Goal: Entertainment & Leisure: Consume media (video, audio)

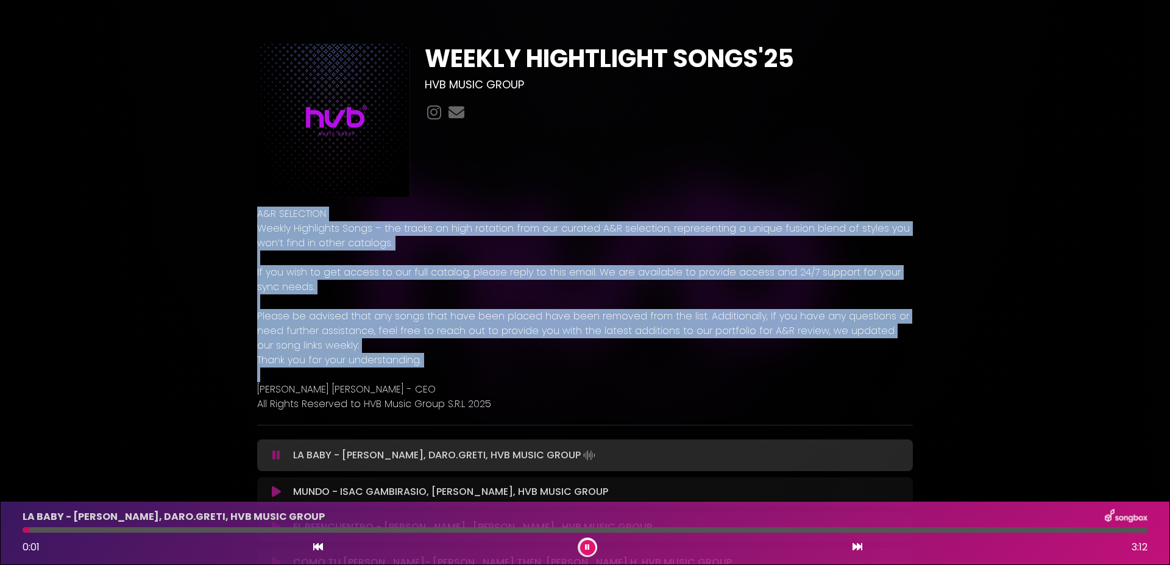
drag, startPoint x: 524, startPoint y: 370, endPoint x: 256, endPoint y: 215, distance: 309.8
click at [256, 215] on div "A&R SELECTION Weekly Highlights Songs – the tracks on high rotation from our cu…" at bounding box center [585, 304] width 670 height 214
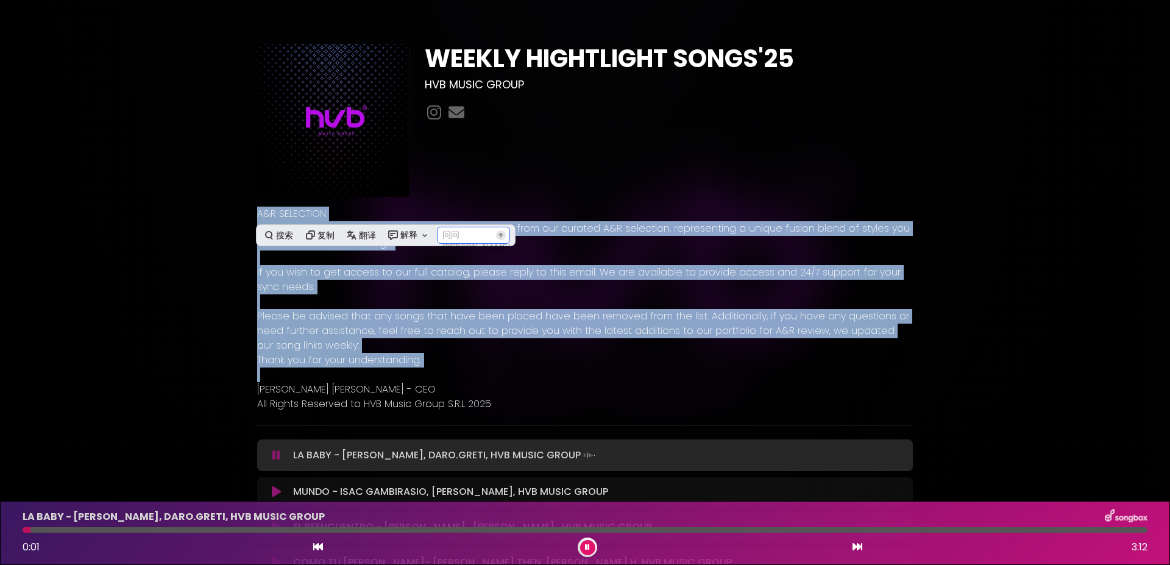
copy div "A&R SELECTION Weekly Highlights Songs – the tracks on high rotation from our cu…"
drag, startPoint x: 193, startPoint y: 307, endPoint x: 200, endPoint y: 307, distance: 7.3
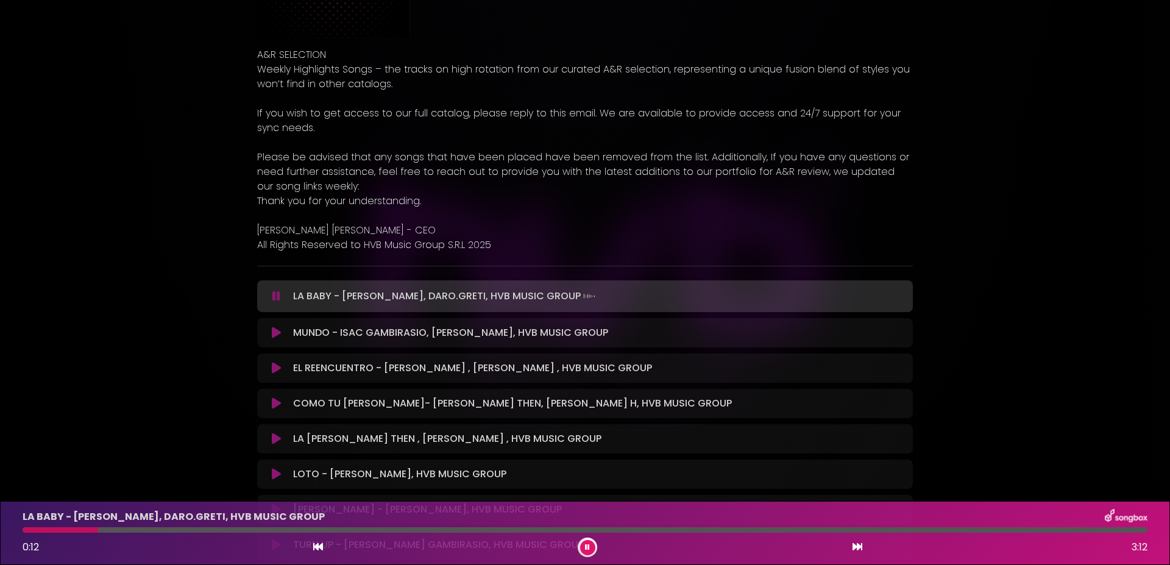
scroll to position [183, 0]
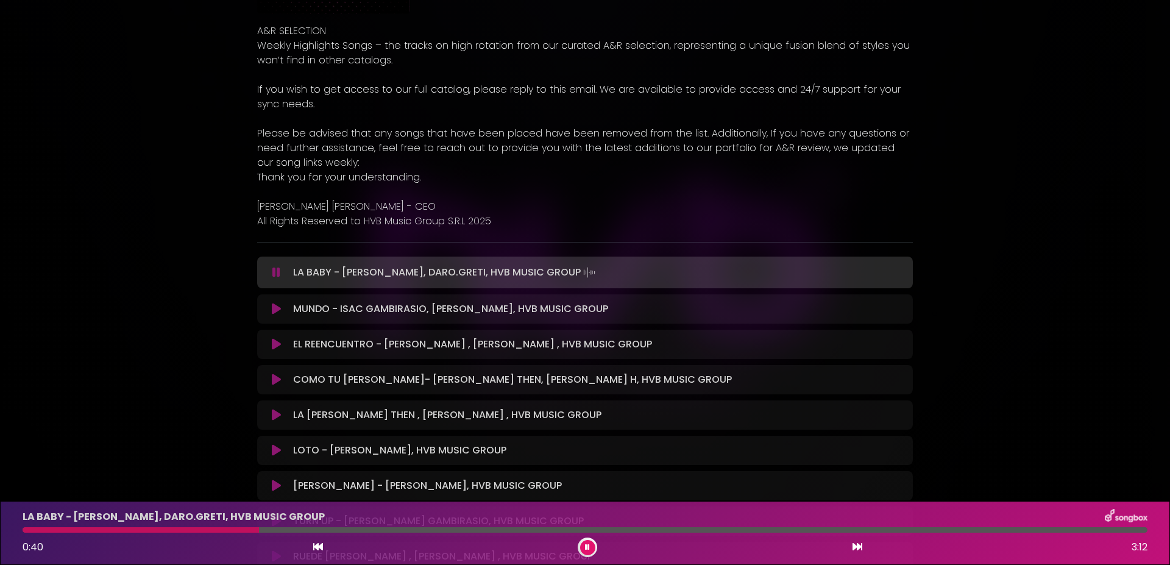
click at [269, 310] on button at bounding box center [276, 309] width 24 height 12
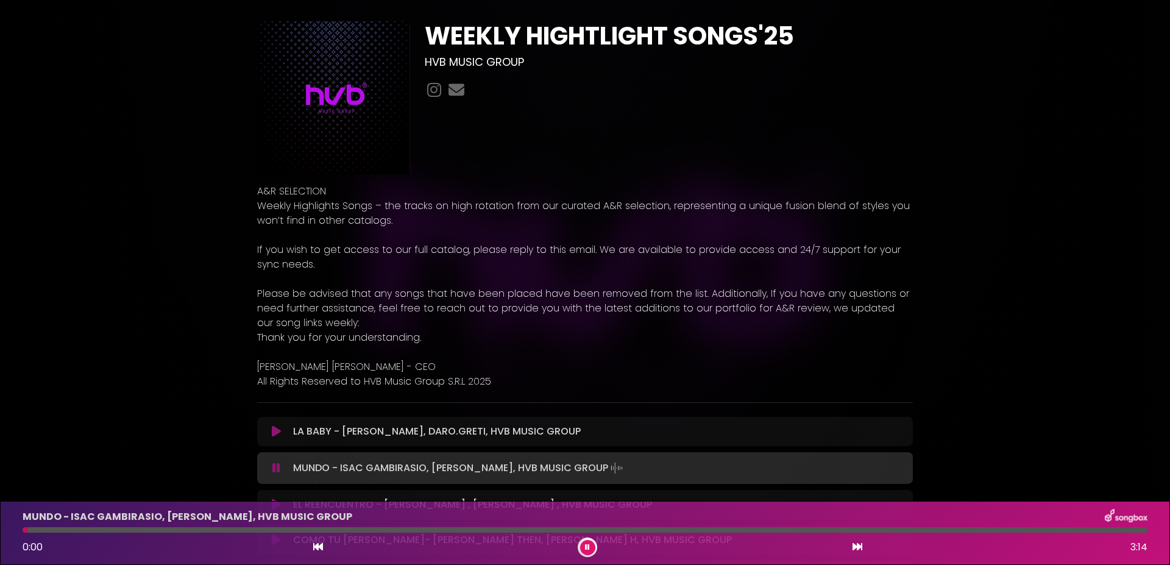
scroll to position [0, 0]
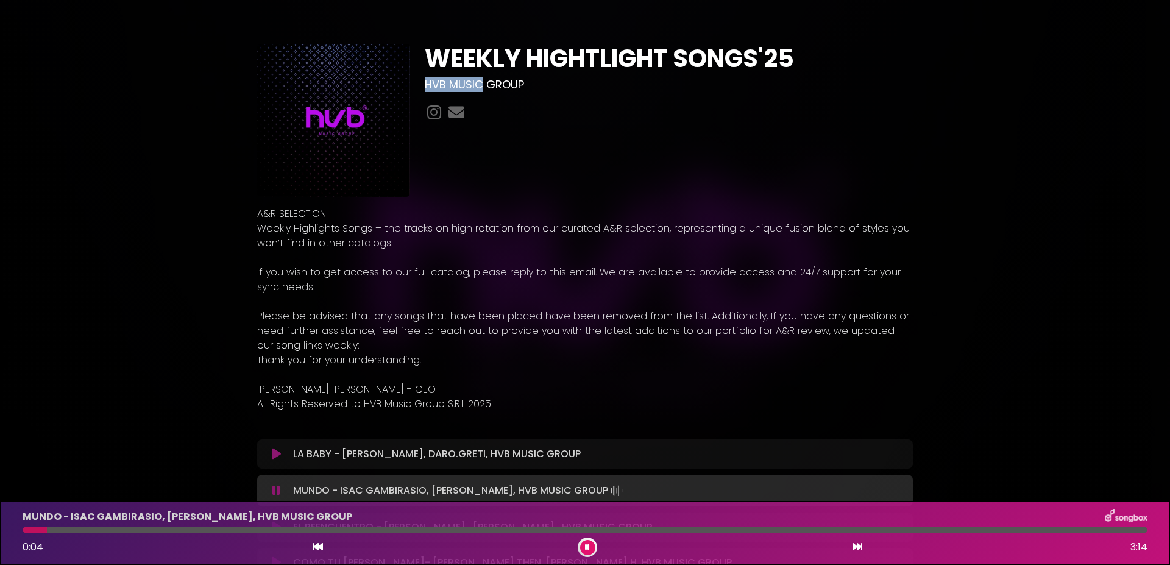
drag, startPoint x: 424, startPoint y: 84, endPoint x: 481, endPoint y: 85, distance: 56.7
click at [481, 85] on div "WEEKLY HIGHTLIGHT SONGS'25 HVB MUSIC GROUP" at bounding box center [668, 120] width 503 height 153
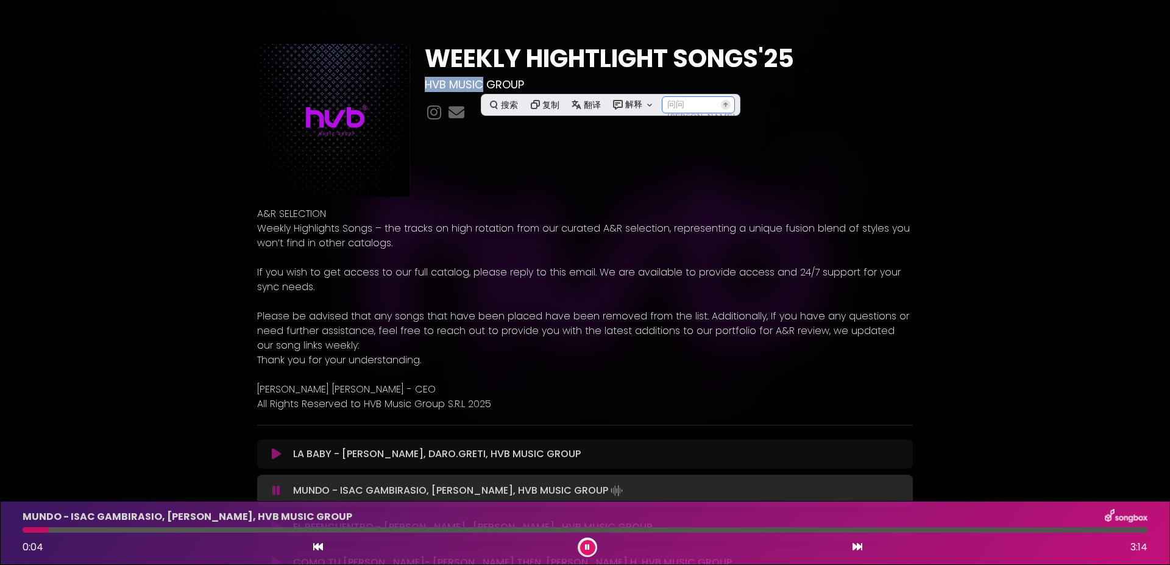
copy h3 "HVB MUSIC"
click at [438, 533] on div "MUNDO - ISAC GAMBIRASIO, [PERSON_NAME], HVB MUSIC GROUP 0:10 3:14" at bounding box center [584, 533] width 1139 height 48
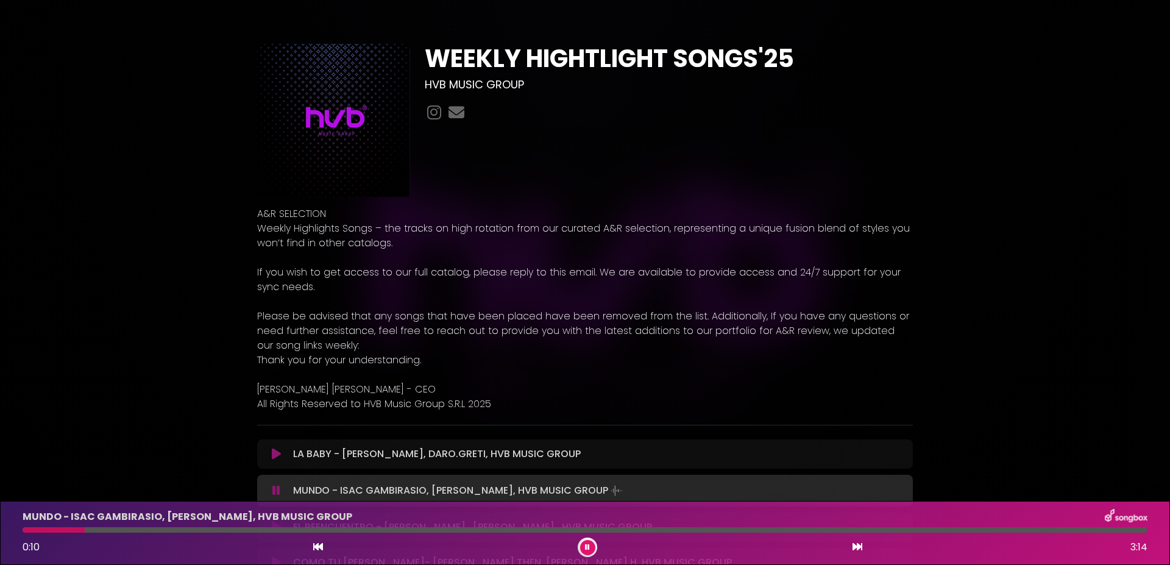
click at [437, 531] on div at bounding box center [585, 529] width 1125 height 5
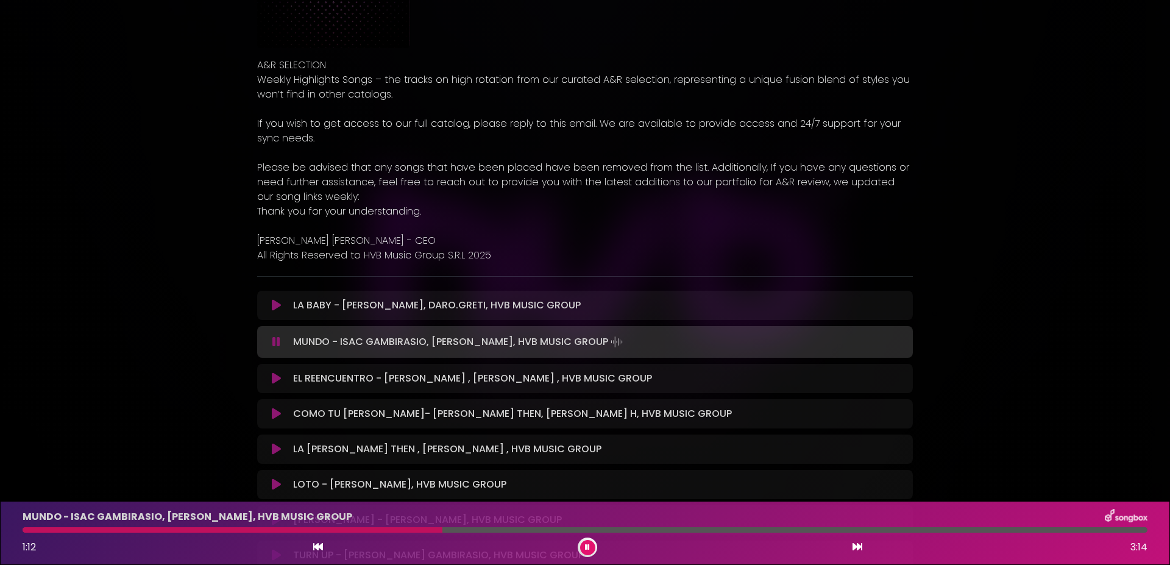
scroll to position [183, 0]
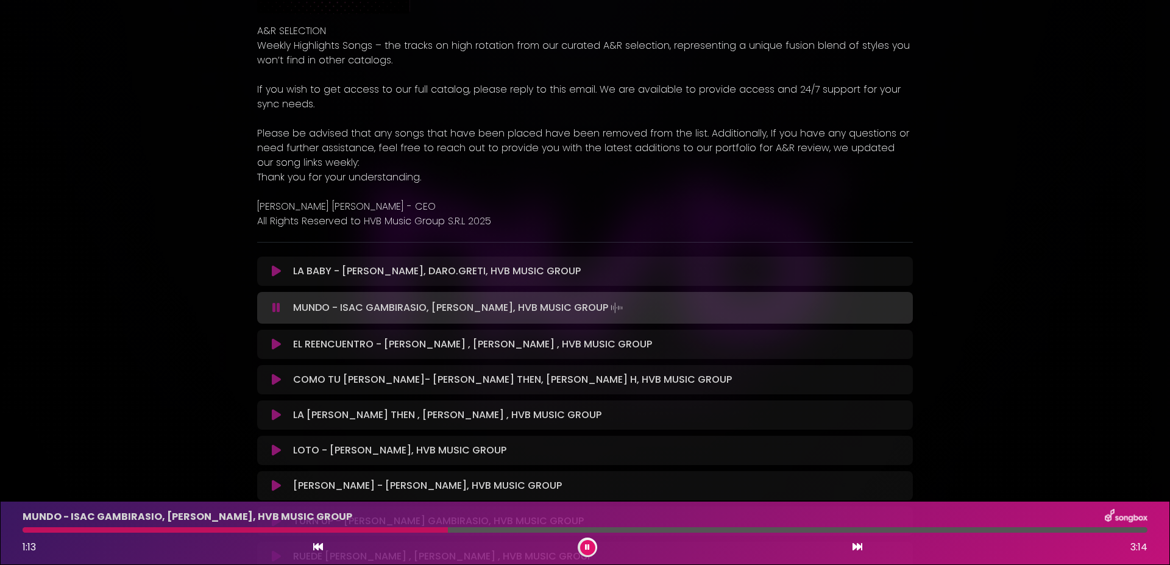
click at [270, 345] on button at bounding box center [276, 344] width 24 height 12
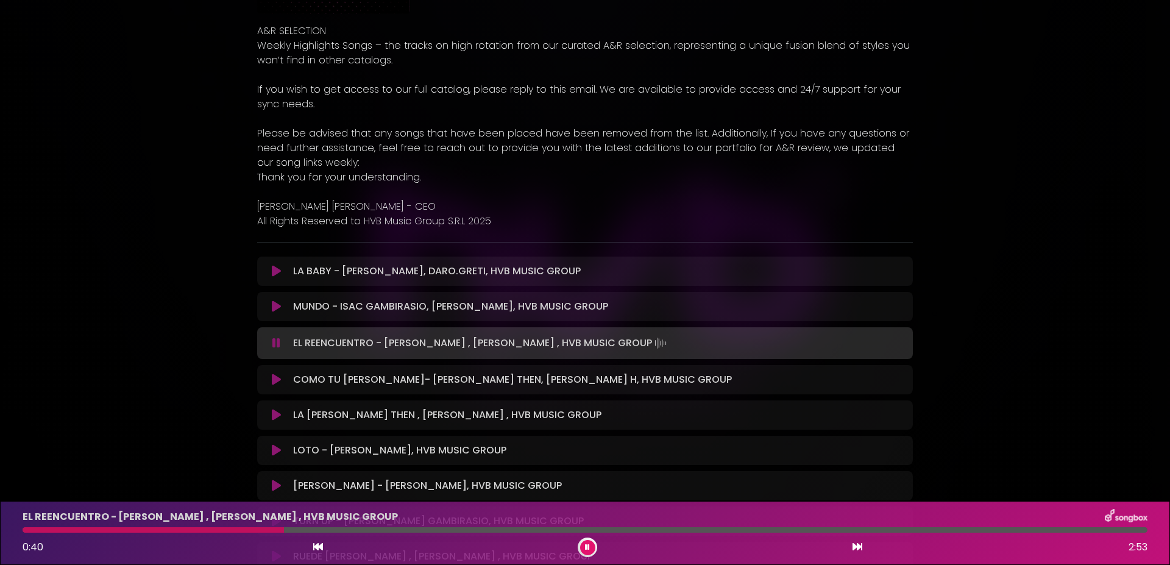
click at [275, 381] on icon at bounding box center [276, 379] width 9 height 12
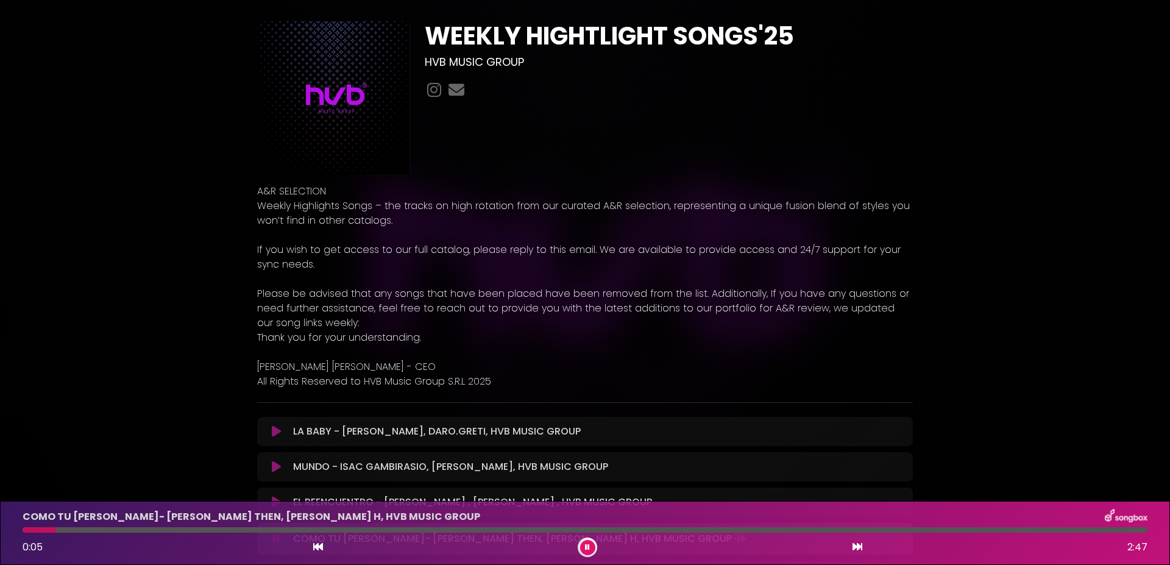
scroll to position [0, 0]
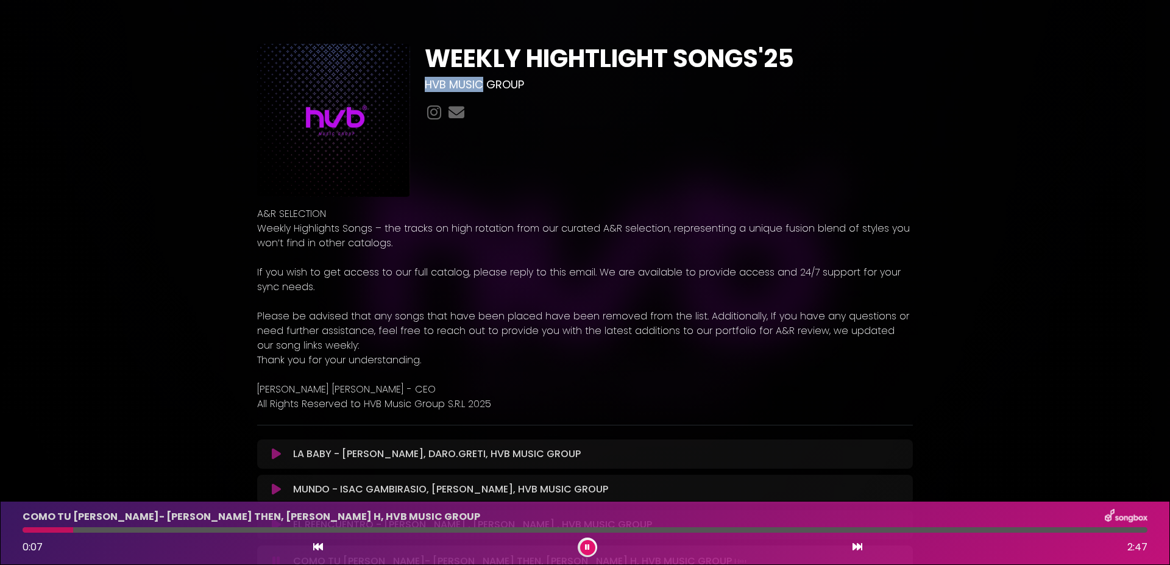
drag, startPoint x: 428, startPoint y: 86, endPoint x: 481, endPoint y: 84, distance: 52.4
click at [481, 84] on h3 "HVB MUSIC GROUP" at bounding box center [669, 84] width 488 height 13
copy h3 "HVB MUSIC"
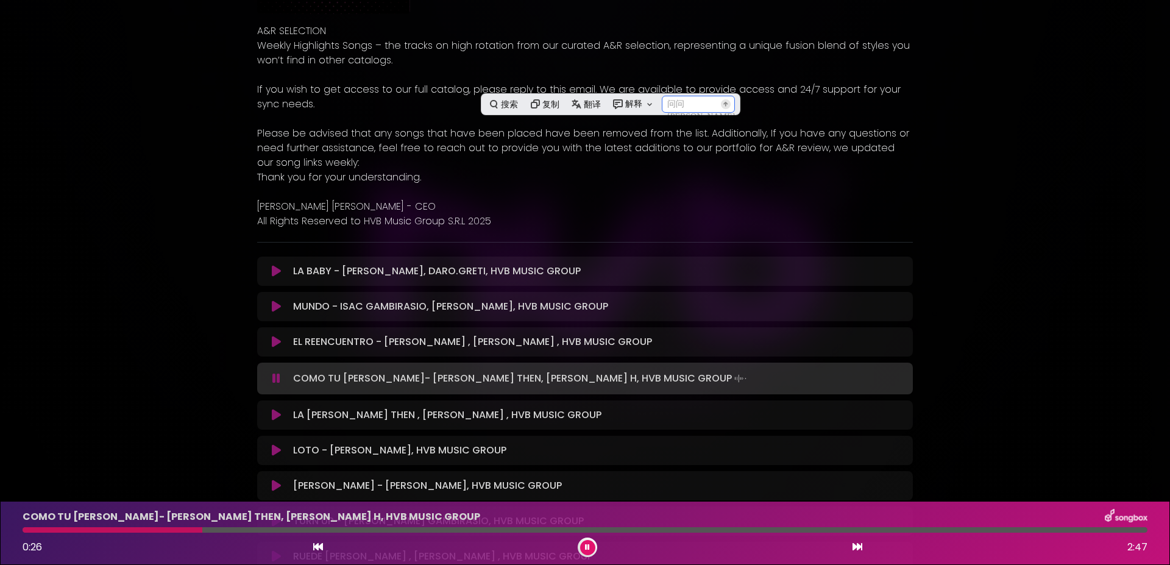
scroll to position [244, 0]
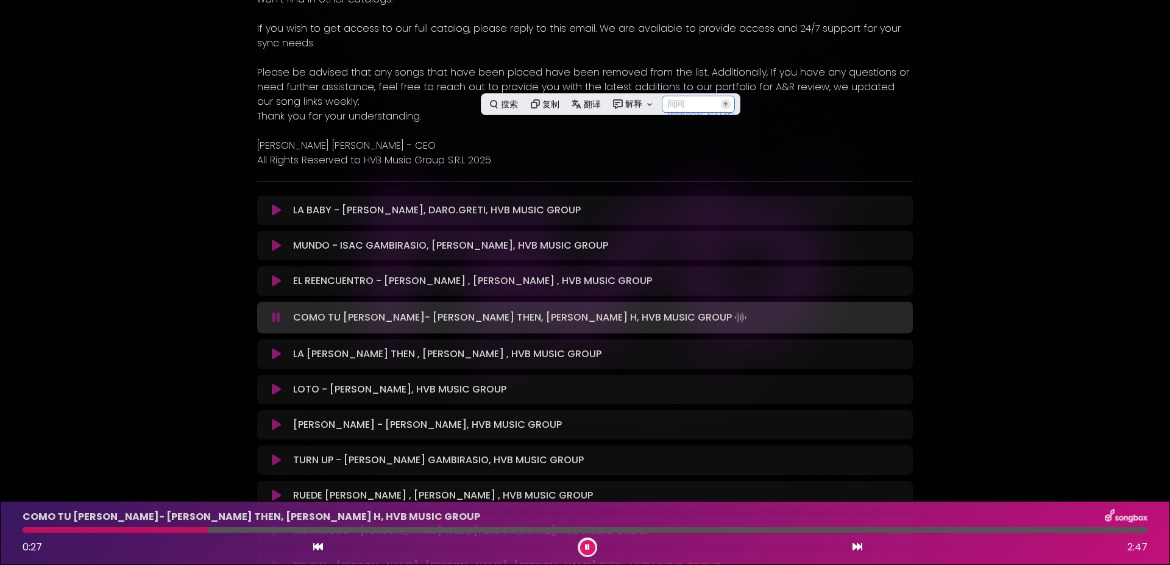
click at [275, 353] on icon at bounding box center [276, 354] width 9 height 12
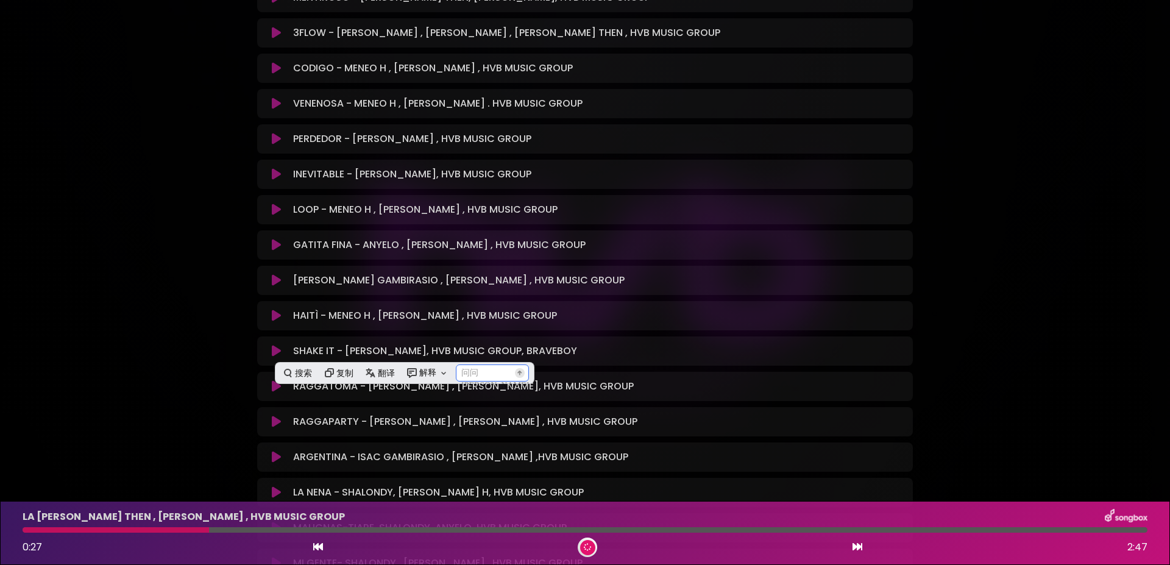
scroll to position [792, 0]
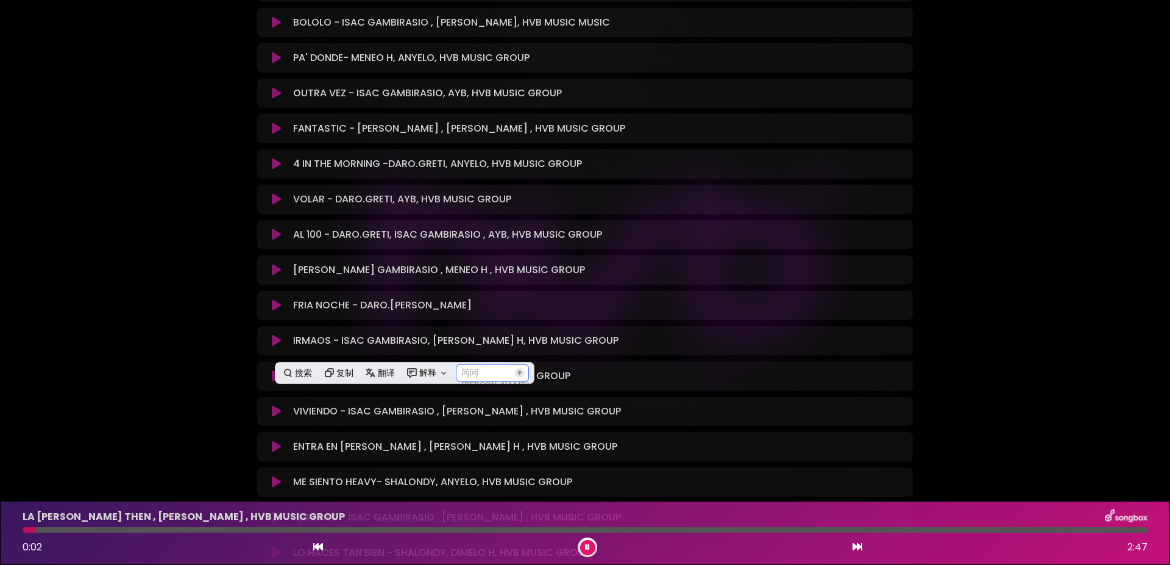
click at [886, 313] on div "LA BABY - [PERSON_NAME], DARO.GRETI, HVB MUSIC GROUP Loading Track..." at bounding box center [584, 569] width 655 height 6498
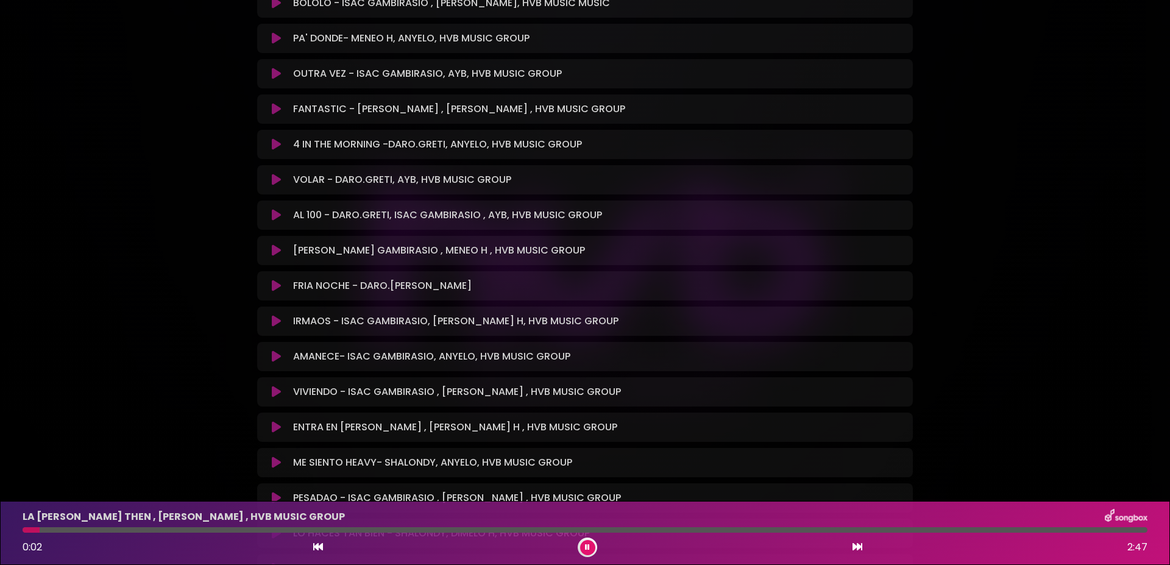
click at [980, 301] on div "WEEKLY HIGHTLIGHT SONGS'25 HVB MUSIC GROUP ×" at bounding box center [585, 347] width 804 height 6943
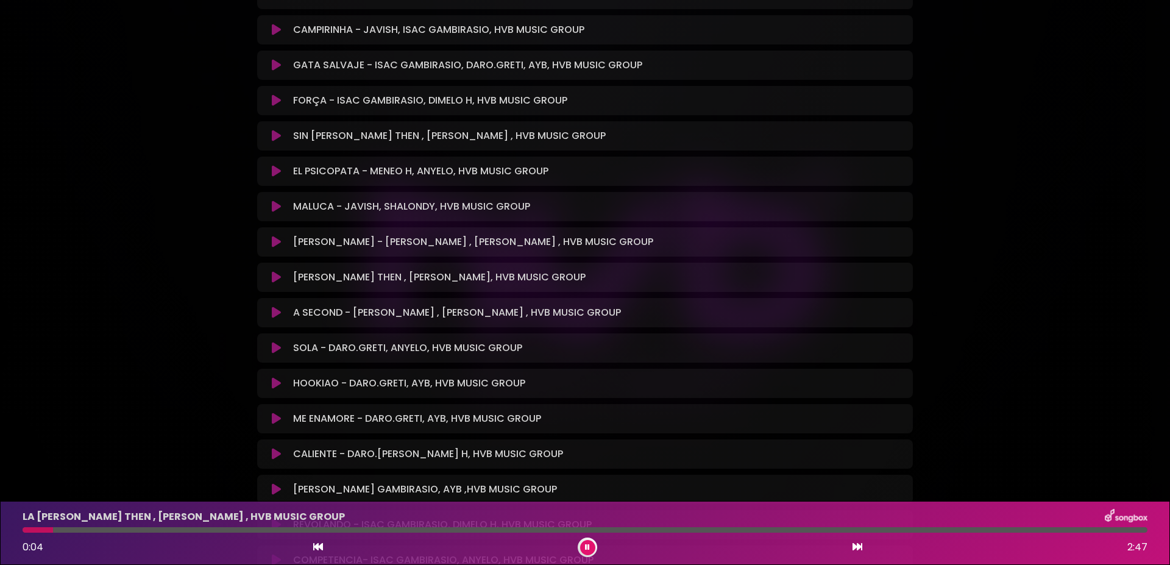
click at [273, 416] on icon at bounding box center [276, 418] width 9 height 12
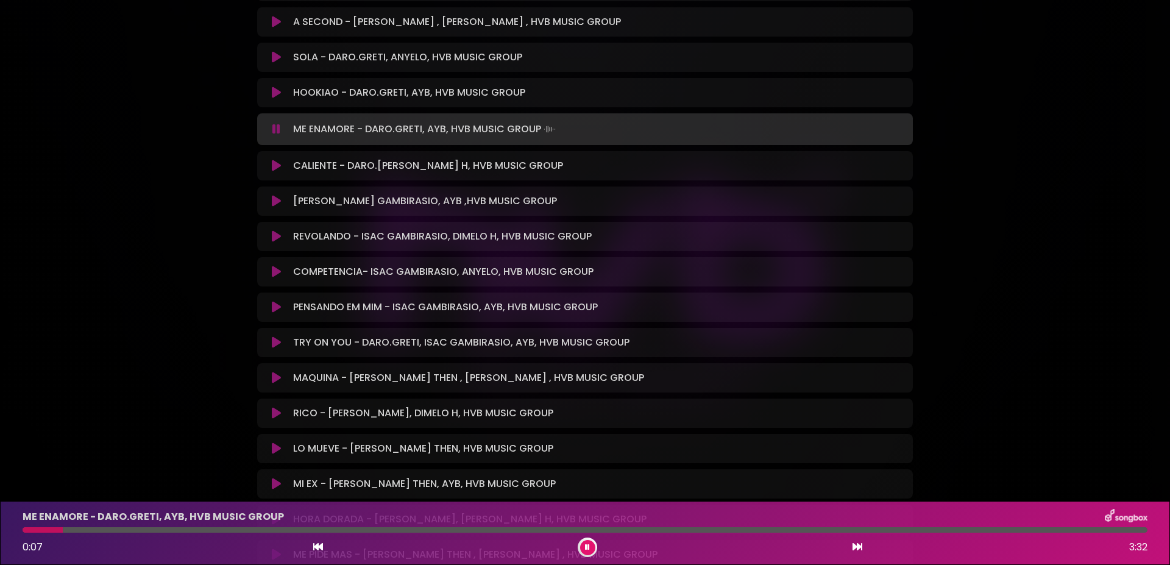
scroll to position [4256, 0]
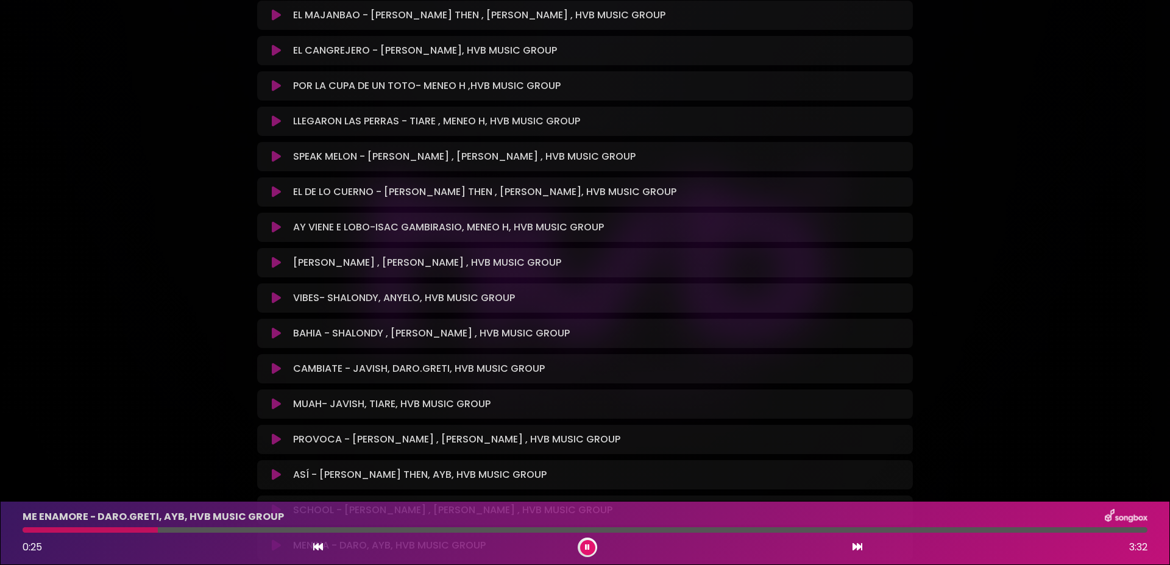
click at [279, 264] on icon at bounding box center [276, 262] width 9 height 12
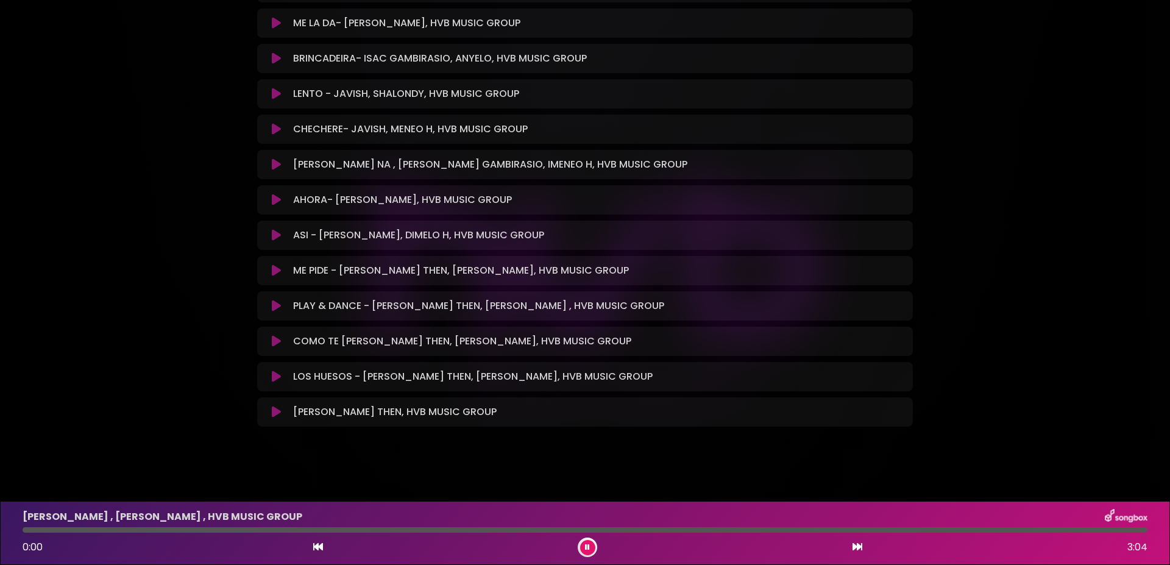
scroll to position [6513, 0]
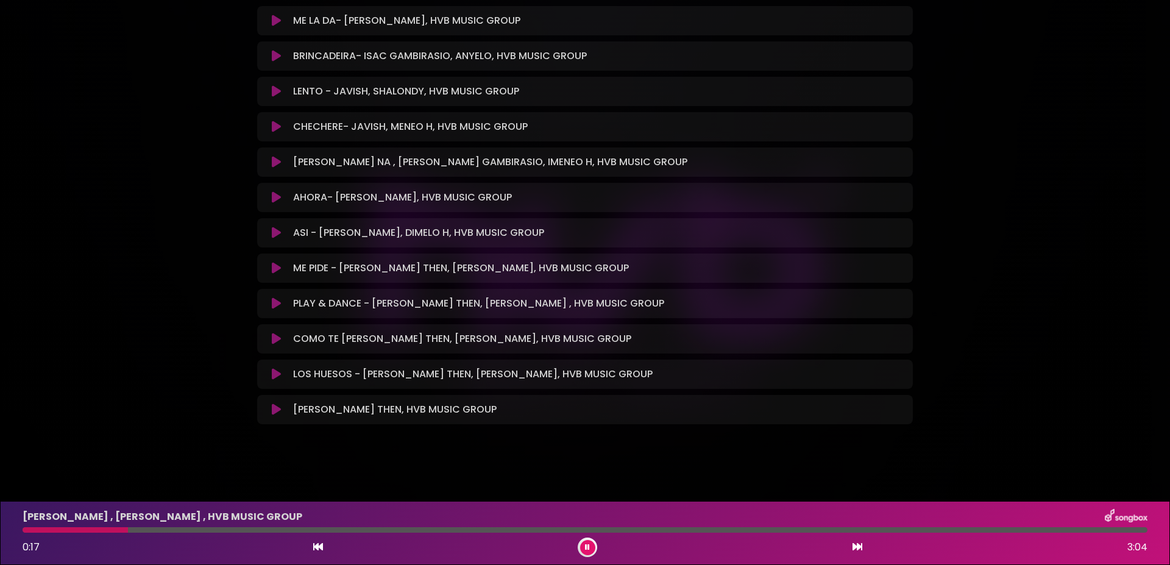
click at [278, 306] on icon at bounding box center [276, 303] width 9 height 12
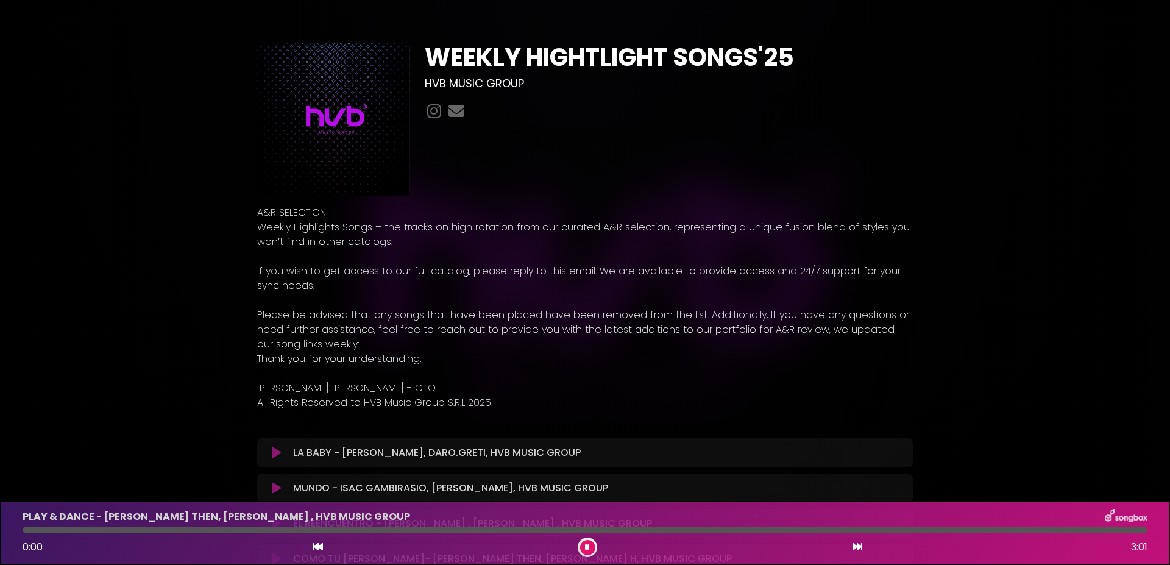
scroll to position [0, 0]
click at [282, 529] on div at bounding box center [585, 529] width 1125 height 5
click at [372, 527] on div at bounding box center [585, 529] width 1125 height 5
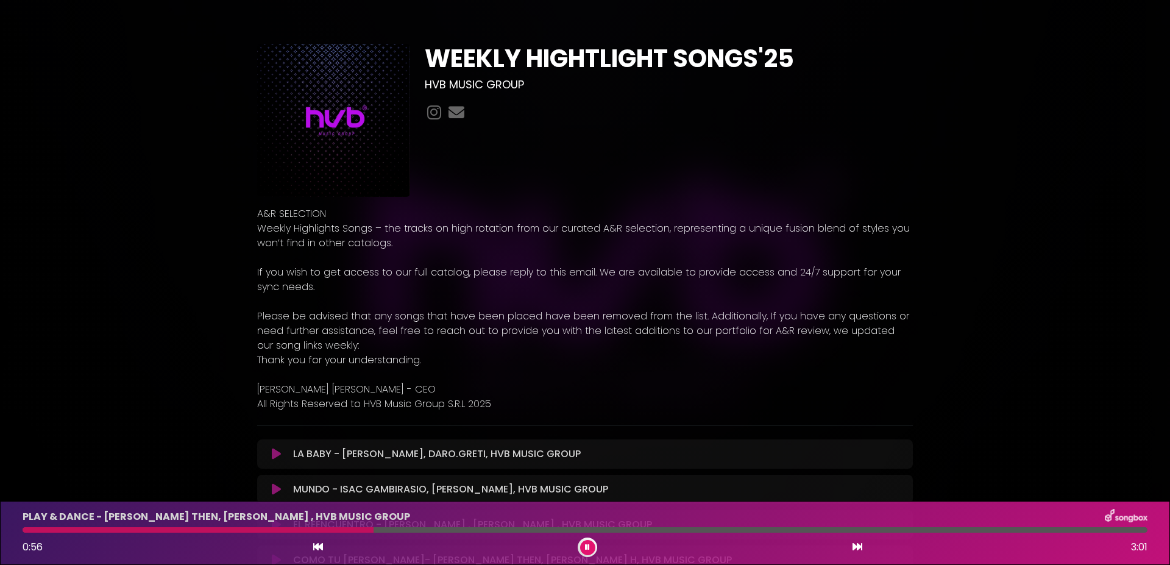
click at [440, 523] on div "PLAY & DANCE - [PERSON_NAME] THEN, [PERSON_NAME] , HVB MUSIC GROUP" at bounding box center [584, 517] width 1139 height 16
click at [345, 78] on img at bounding box center [333, 120] width 153 height 153
click at [567, 66] on h1 "WEEKLY HIGHTLIGHT SONGS'25" at bounding box center [669, 58] width 488 height 29
click at [587, 545] on icon at bounding box center [586, 547] width 5 height 8
